Goal: Navigation & Orientation: Find specific page/section

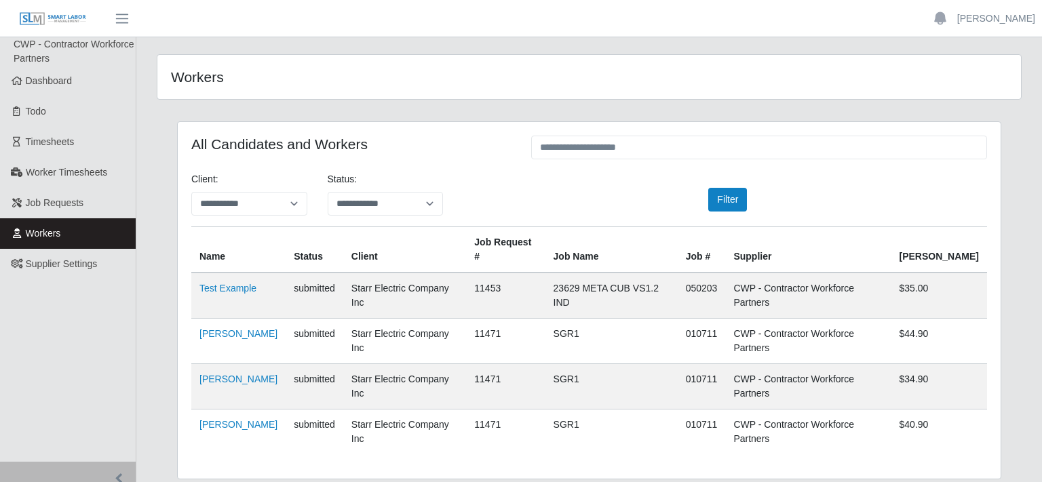
click at [42, 64] on span "CWP - Contractor Workforce Partners" at bounding box center [74, 51] width 121 height 25
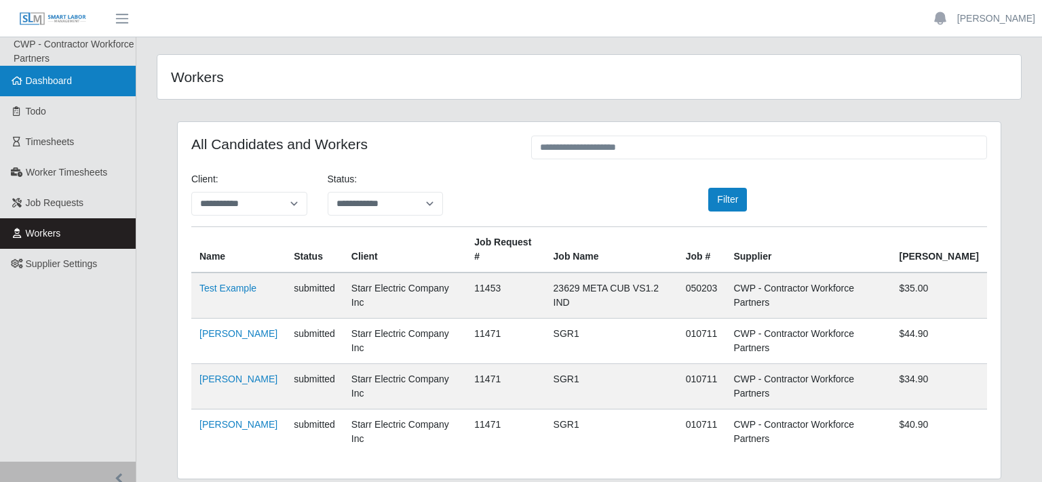
click at [58, 75] on link "Dashboard" at bounding box center [68, 81] width 136 height 31
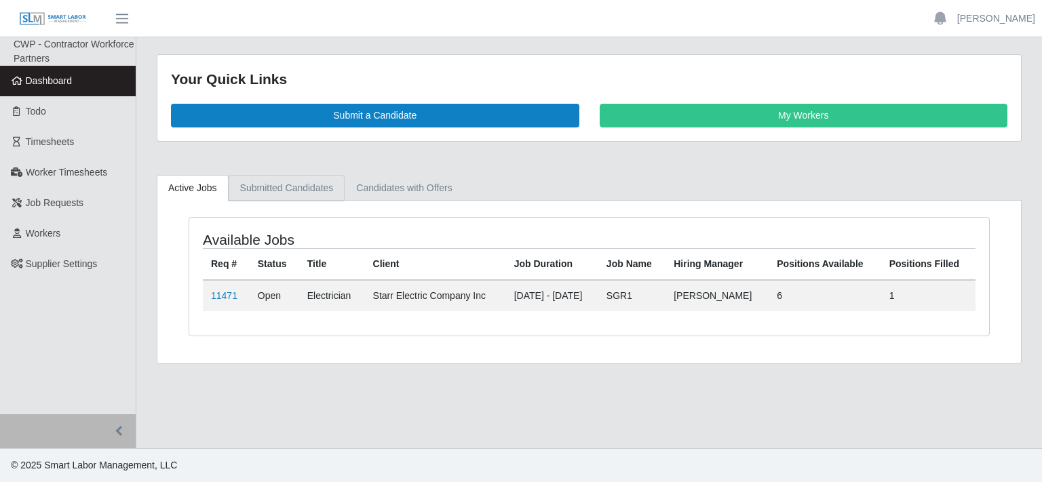
click at [239, 185] on link "Submitted Candidates" at bounding box center [287, 188] width 117 height 26
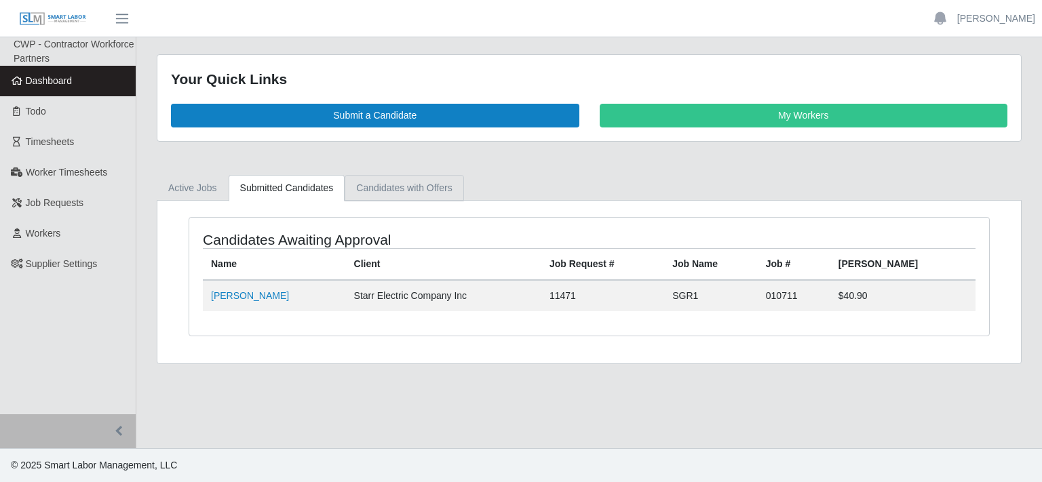
click at [403, 194] on link "Candidates with Offers" at bounding box center [403, 188] width 119 height 26
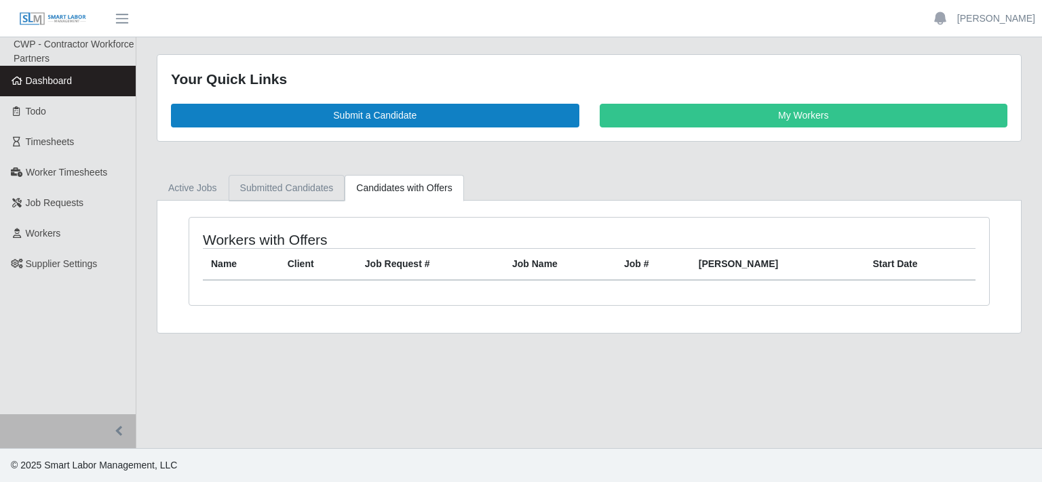
click at [302, 199] on link "Submitted Candidates" at bounding box center [287, 188] width 117 height 26
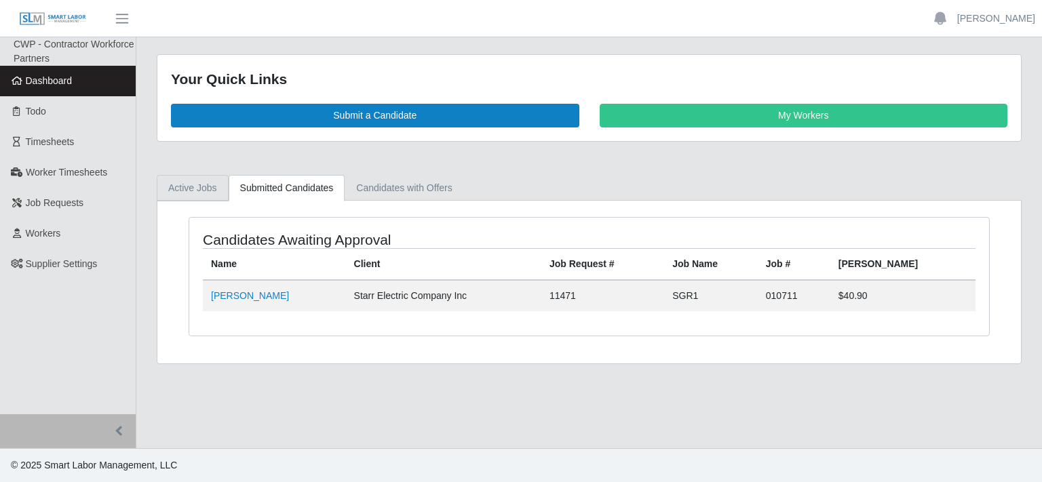
click at [196, 184] on link "Active Jobs" at bounding box center [193, 188] width 72 height 26
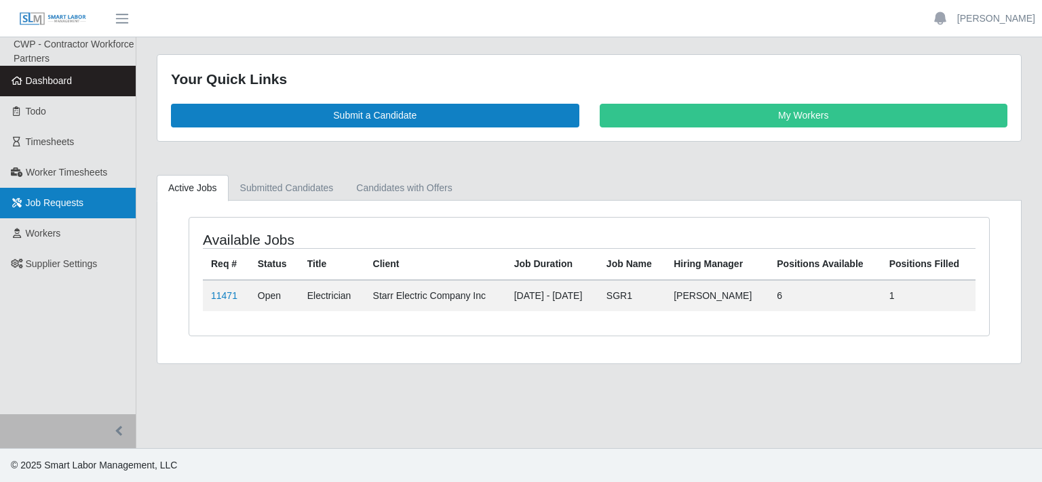
click at [62, 212] on link "Job Requests" at bounding box center [68, 203] width 136 height 31
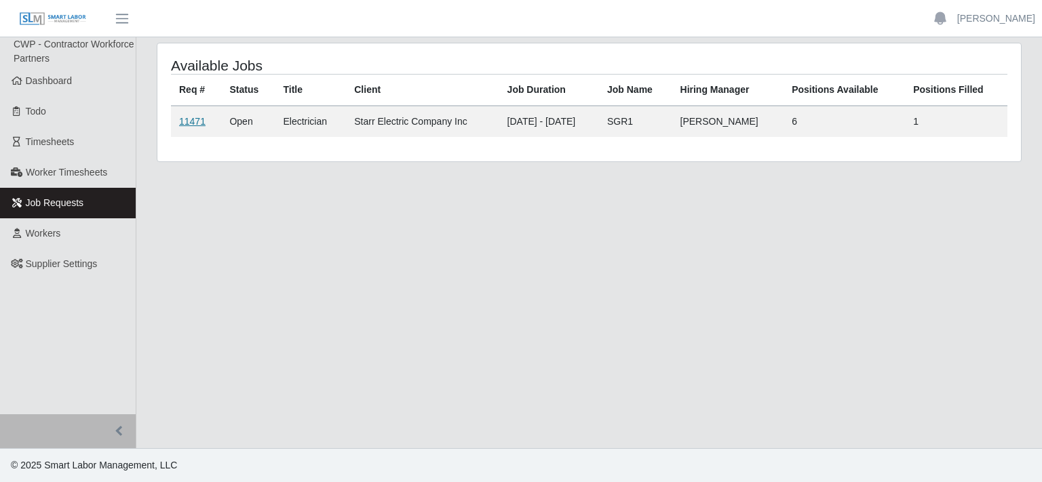
click at [191, 125] on link "11471" at bounding box center [192, 121] width 26 height 11
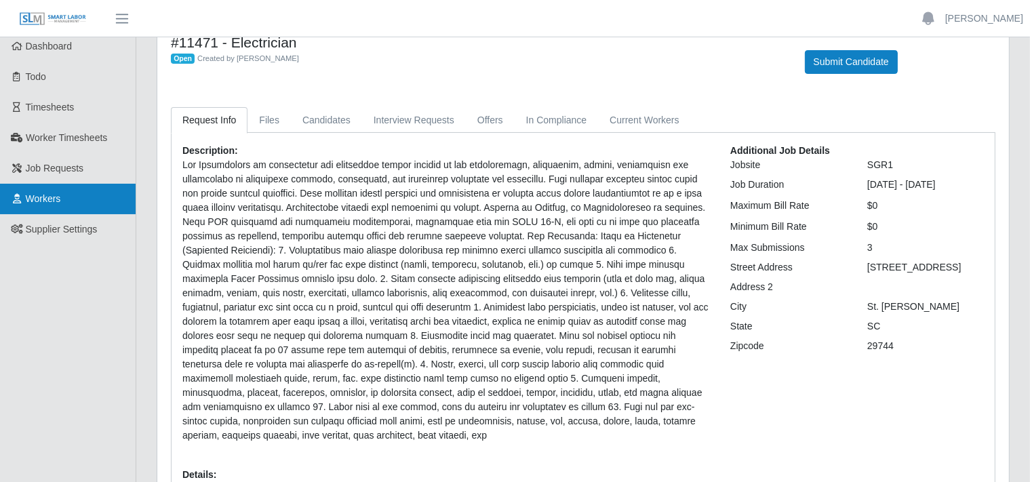
scroll to position [35, 0]
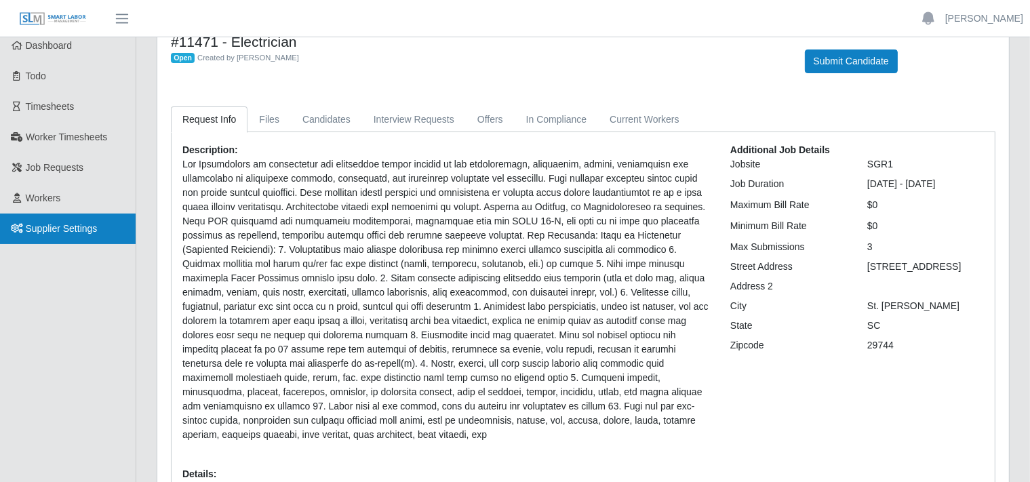
drag, startPoint x: 68, startPoint y: 206, endPoint x: 90, endPoint y: 239, distance: 38.7
click at [90, 239] on ul "CWP - Contractor Workforce Partners Dashboard Todo Timesheets Worker Timesheets…" at bounding box center [68, 290] width 136 height 577
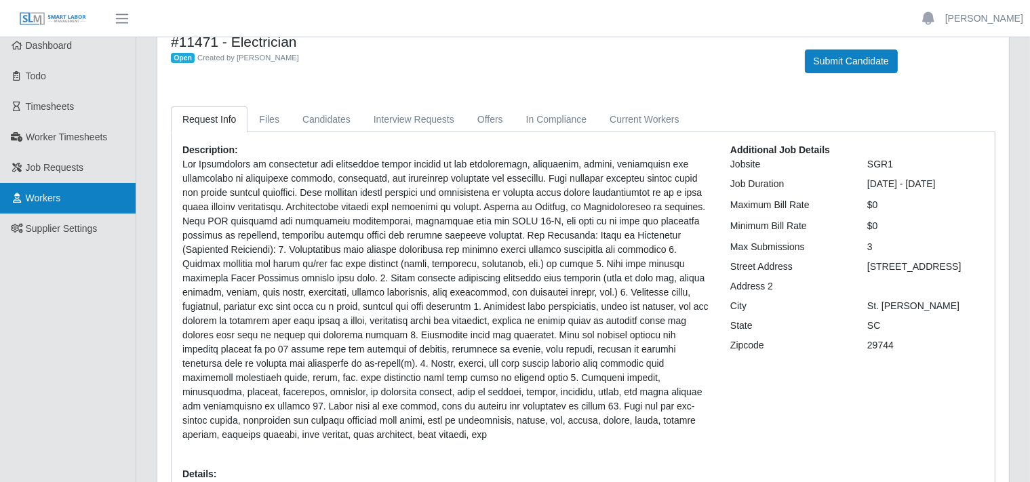
click at [64, 206] on link "Workers" at bounding box center [68, 198] width 136 height 31
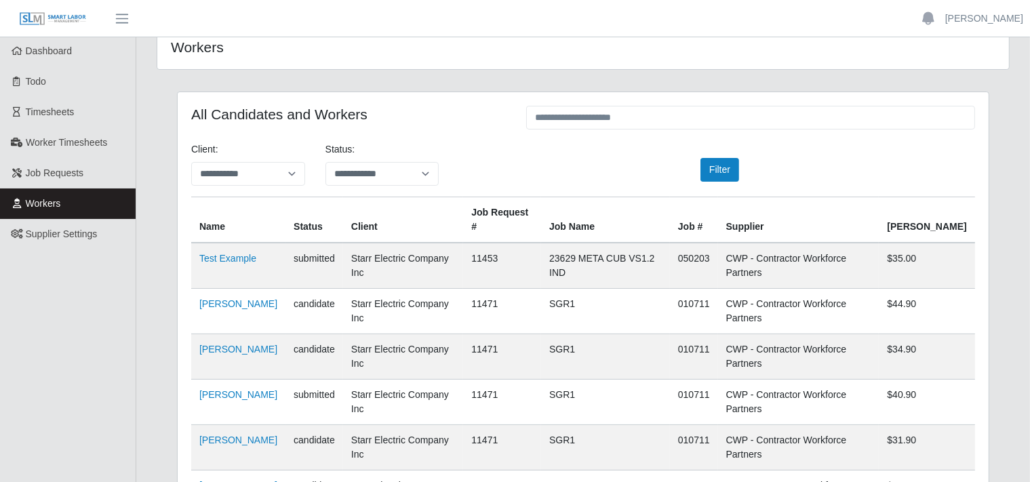
scroll to position [35, 0]
